Goal: Transaction & Acquisition: Download file/media

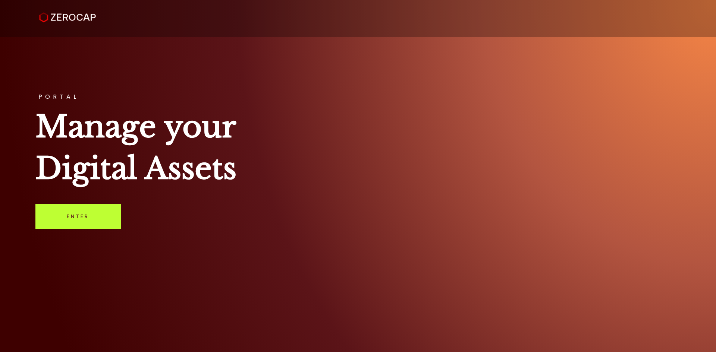
click at [87, 216] on link "Enter" at bounding box center [77, 216] width 85 height 25
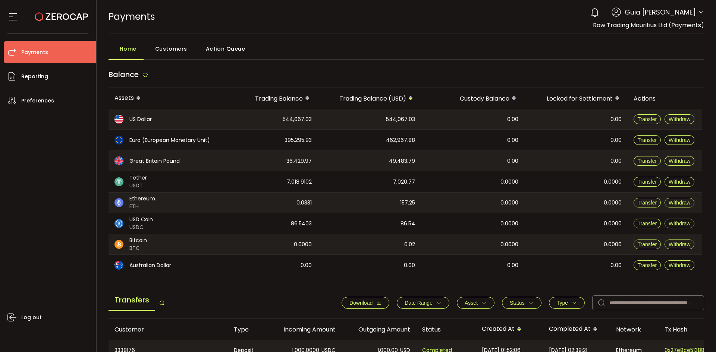
click at [698, 10] on icon at bounding box center [701, 12] width 6 height 6
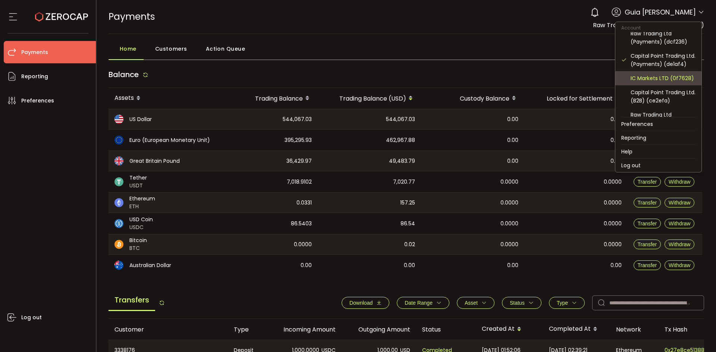
scroll to position [80, 0]
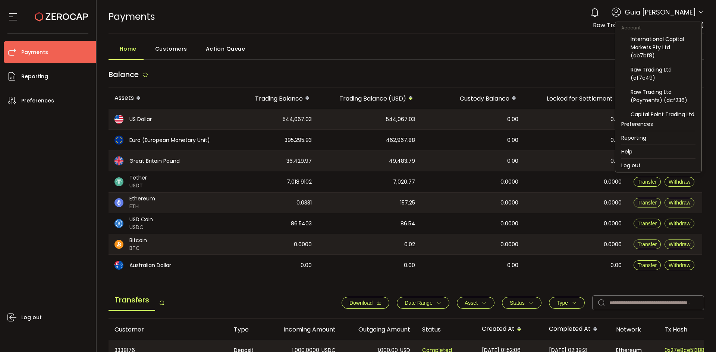
click at [698, 12] on icon at bounding box center [701, 12] width 6 height 6
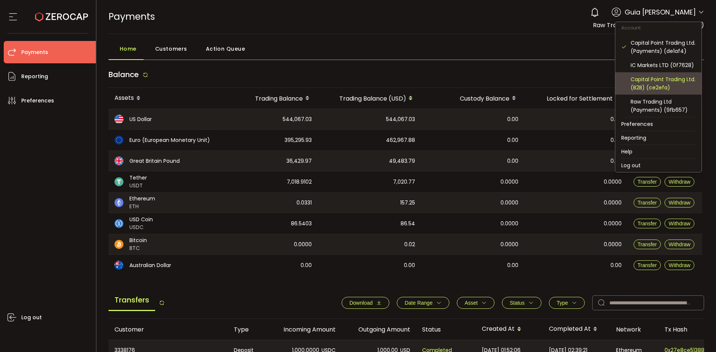
click at [670, 82] on div "Capital Point Trading Ltd. (B2B) (ce2efa)" at bounding box center [662, 83] width 65 height 16
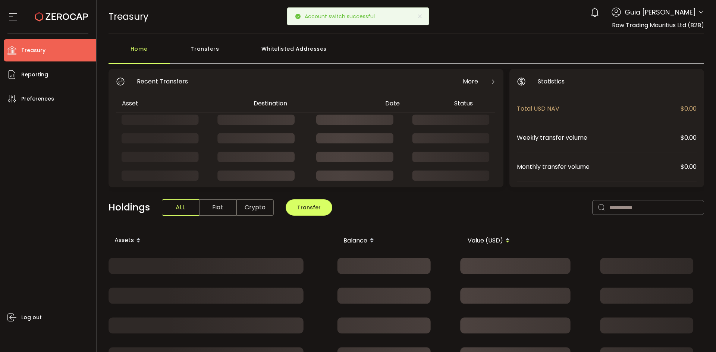
click at [699, 15] on span at bounding box center [701, 12] width 6 height 7
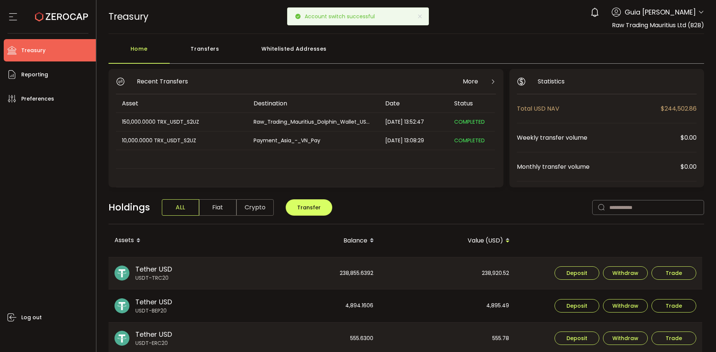
click at [698, 12] on icon at bounding box center [701, 12] width 6 height 6
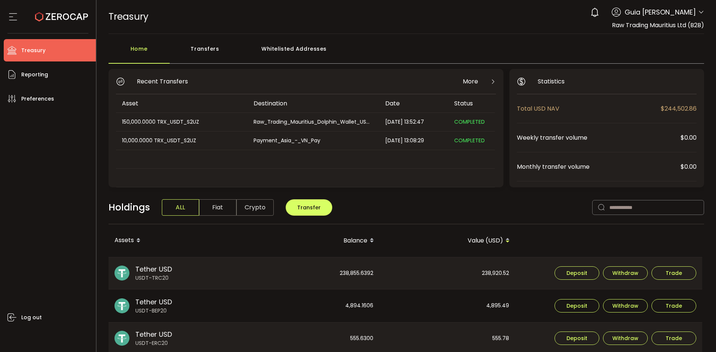
click at [698, 12] on icon at bounding box center [701, 12] width 6 height 6
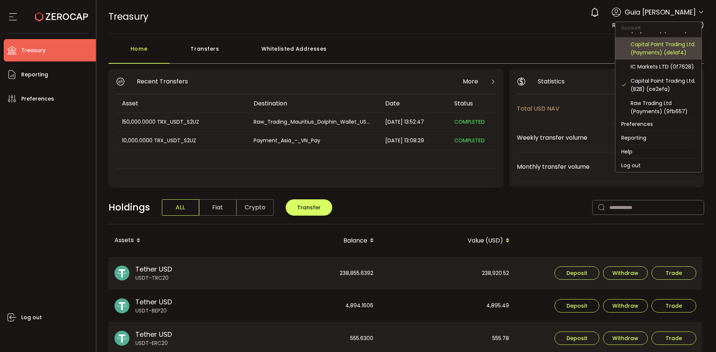
scroll to position [80, 0]
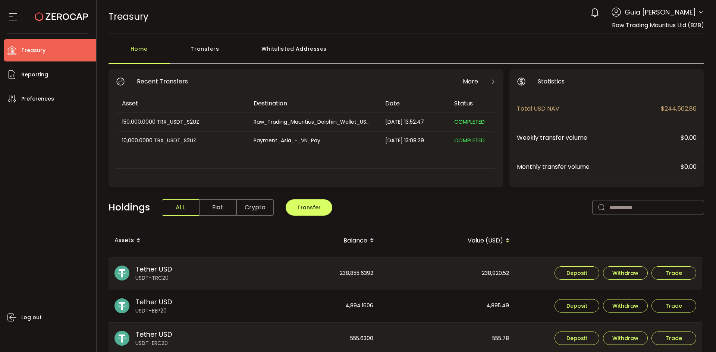
click at [451, 34] on main "Home Transfers Whitelisted Addresses Recent Transfers More Asset Destination Da…" at bounding box center [407, 325] width 620 height 583
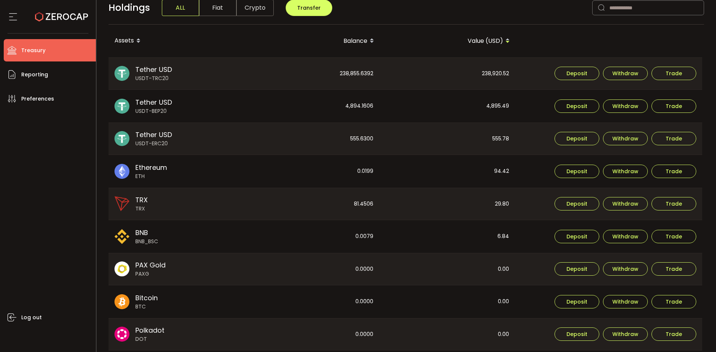
scroll to position [186, 0]
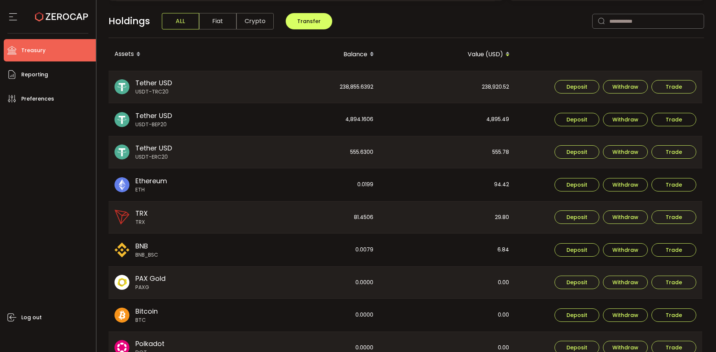
click at [499, 90] on div "238,920.52" at bounding box center [447, 87] width 135 height 32
copy div "238,920.52"
click at [504, 113] on div "4,895.49" at bounding box center [447, 119] width 135 height 33
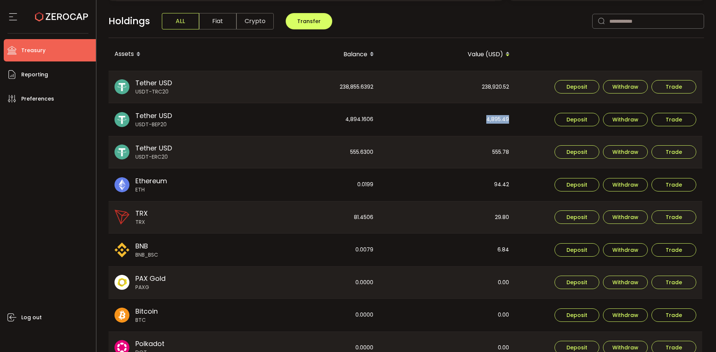
copy div "4,895.49"
click at [506, 154] on div "555.78" at bounding box center [447, 152] width 135 height 32
copy div "555.78"
click at [355, 89] on div "238,855.6392" at bounding box center [311, 87] width 135 height 32
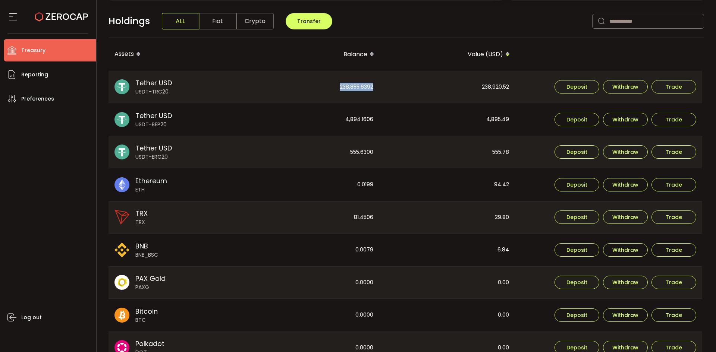
click at [355, 89] on div "238,855.6392" at bounding box center [311, 87] width 135 height 32
copy div "238,855.6392"
click at [368, 116] on div "4,894.1606" at bounding box center [311, 119] width 135 height 33
copy div "4,894.1606"
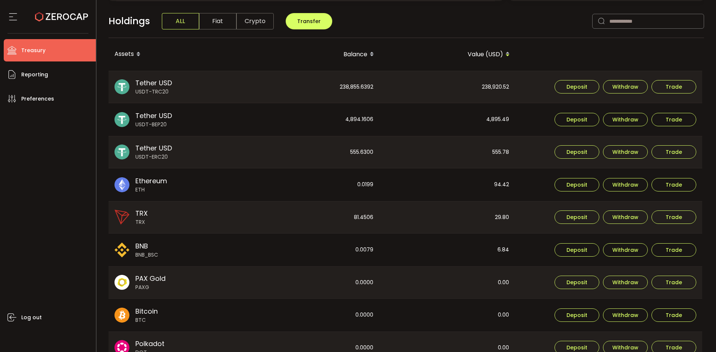
click at [366, 153] on div "555.6300" at bounding box center [311, 152] width 135 height 32
copy div "555.6300"
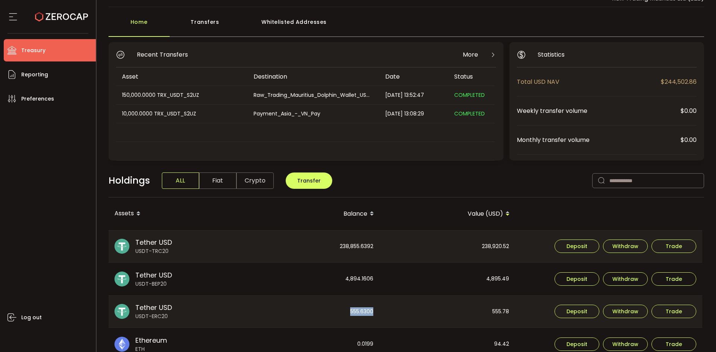
scroll to position [0, 0]
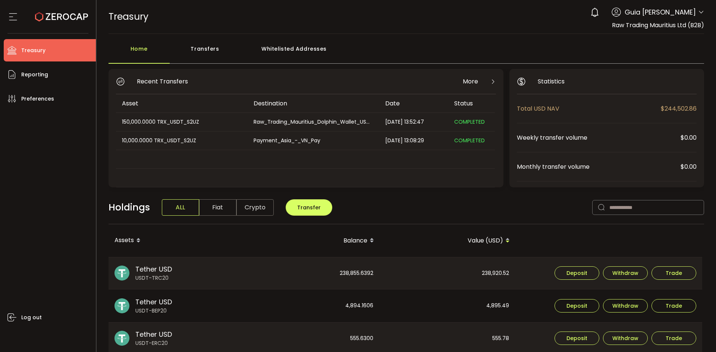
click at [700, 15] on icon at bounding box center [701, 12] width 6 height 6
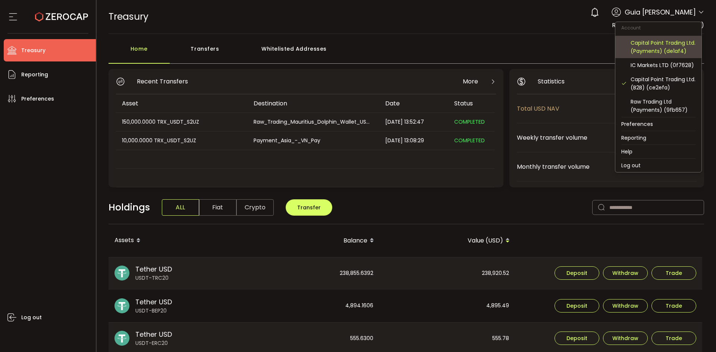
scroll to position [80, 0]
click at [662, 44] on div "Capital Point Trading Ltd. (Payments) (de1af4)" at bounding box center [662, 47] width 65 height 16
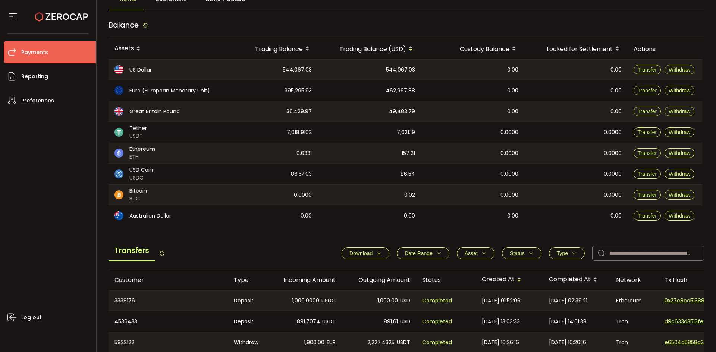
scroll to position [37, 0]
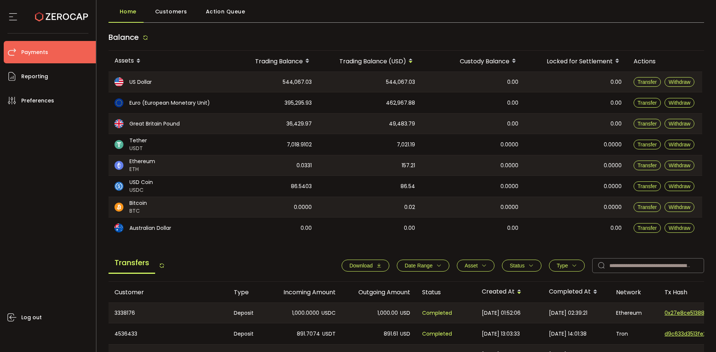
click at [371, 265] on span "Download" at bounding box center [365, 266] width 32 height 6
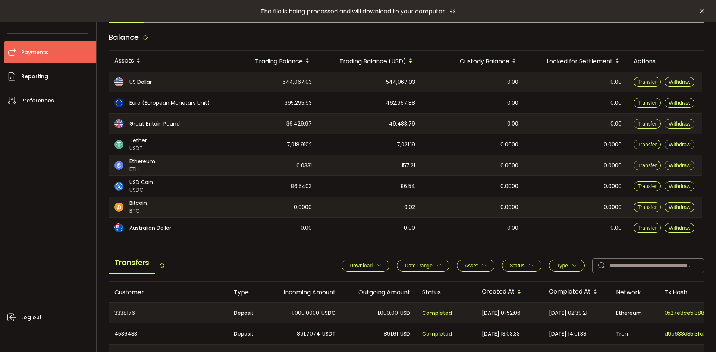
click at [281, 265] on div "Transfers Download Date Range - Asset BTC ETH EUR GBP USD USDC USDT Clear Apply…" at bounding box center [406, 268] width 596 height 28
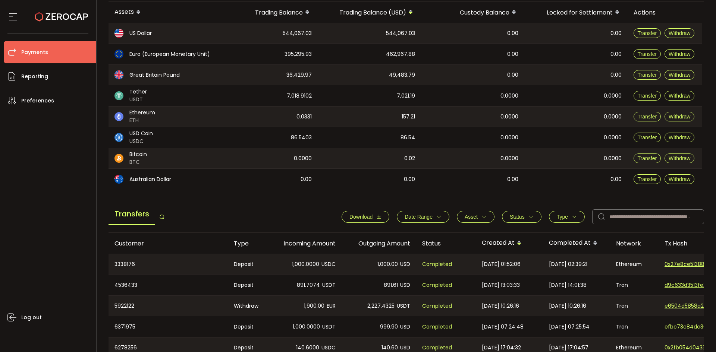
scroll to position [112, 0]
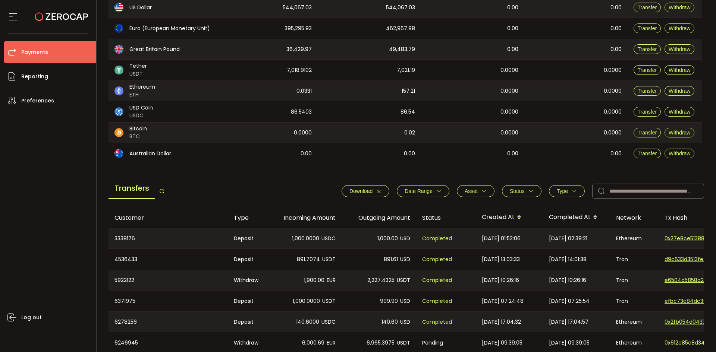
click at [158, 190] on div "Transfers" at bounding box center [136, 191] width 56 height 17
